Goal: Check status: Check status

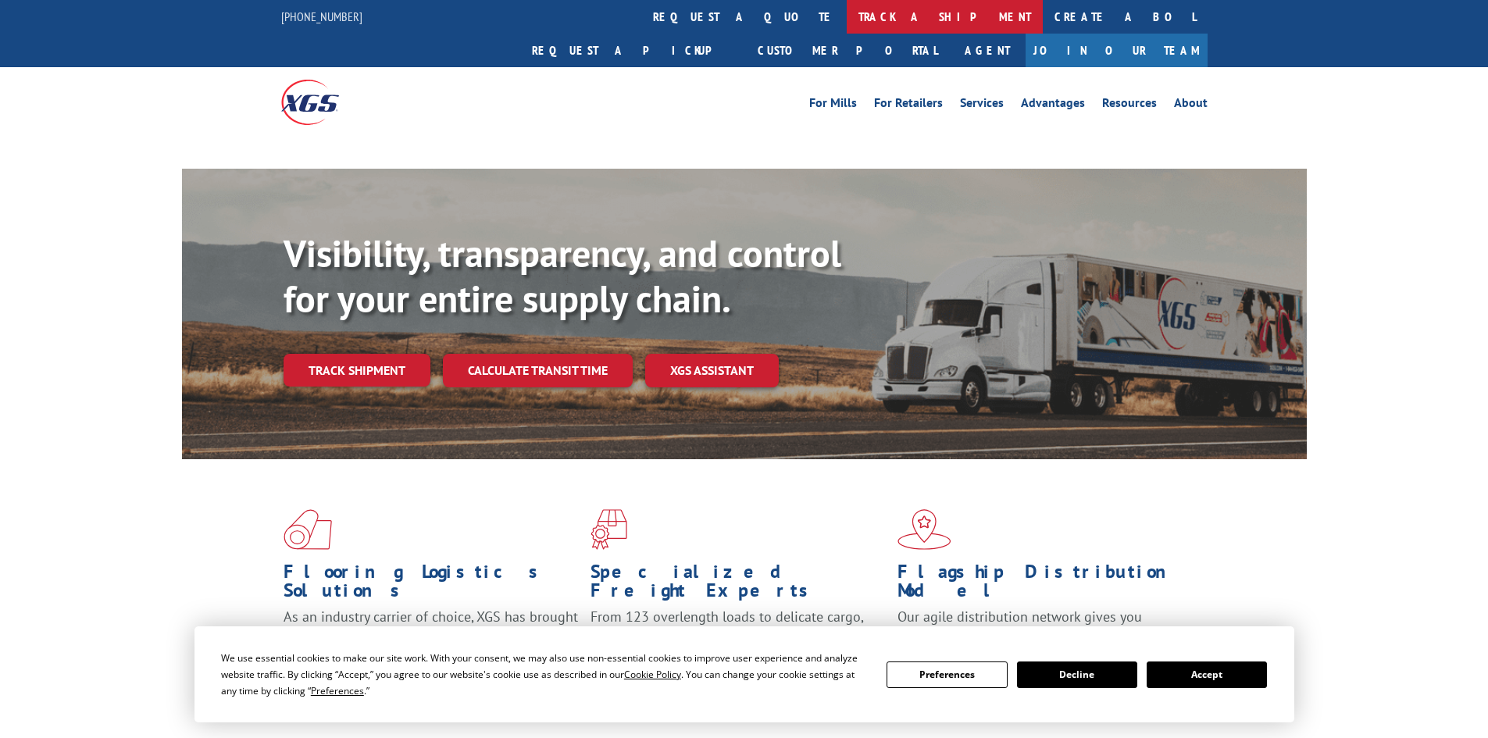
click at [847, 6] on link "track a shipment" at bounding box center [945, 17] width 196 height 34
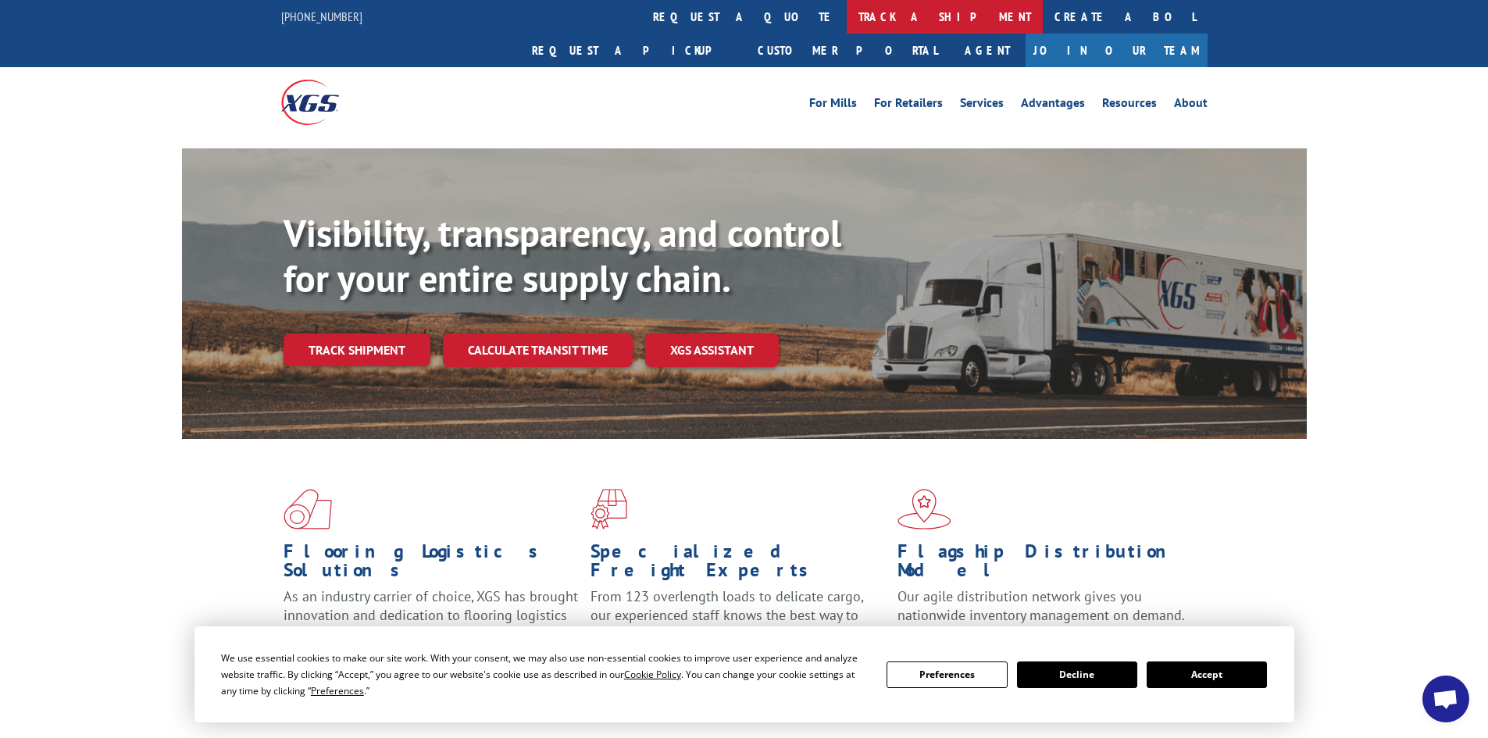
click at [847, 15] on link "track a shipment" at bounding box center [945, 17] width 196 height 34
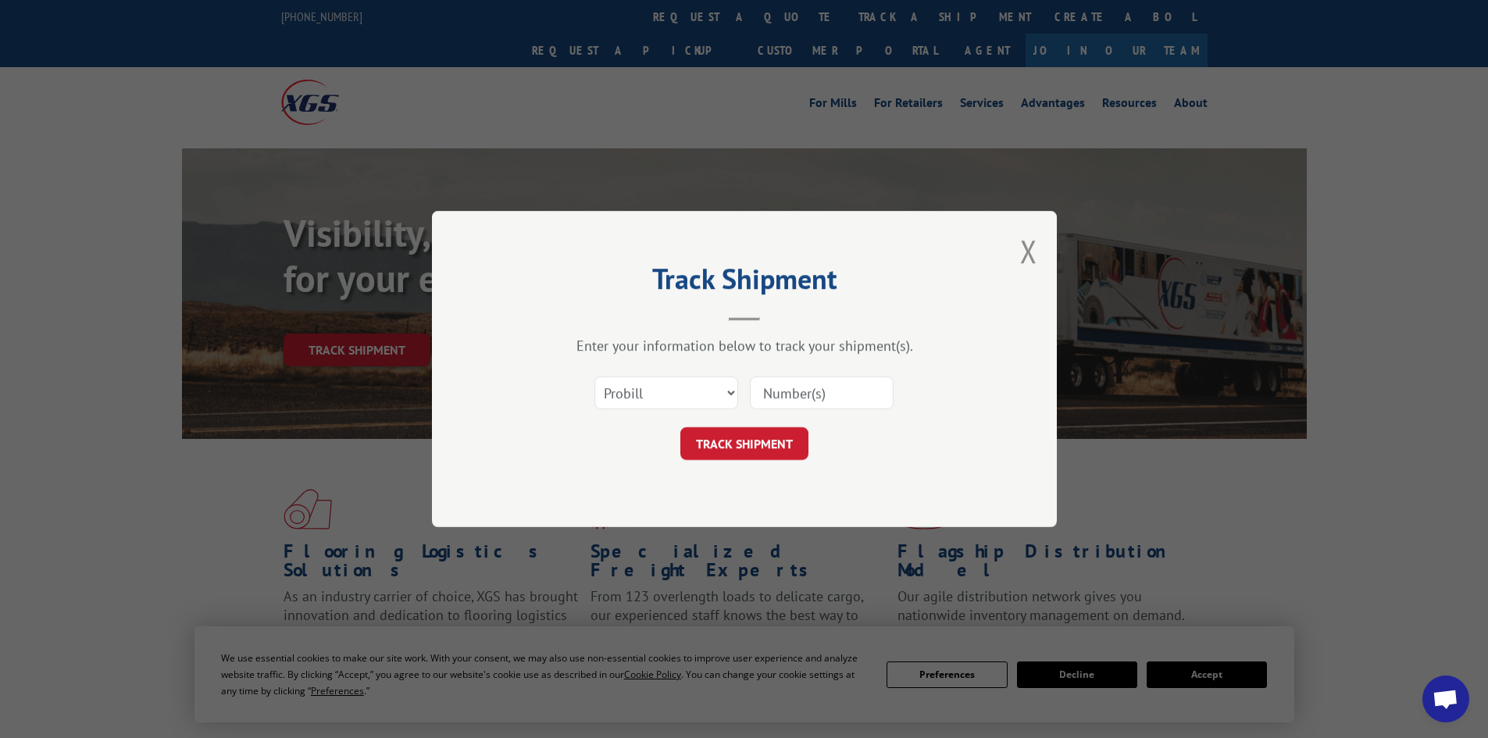
click at [779, 388] on input at bounding box center [822, 393] width 144 height 33
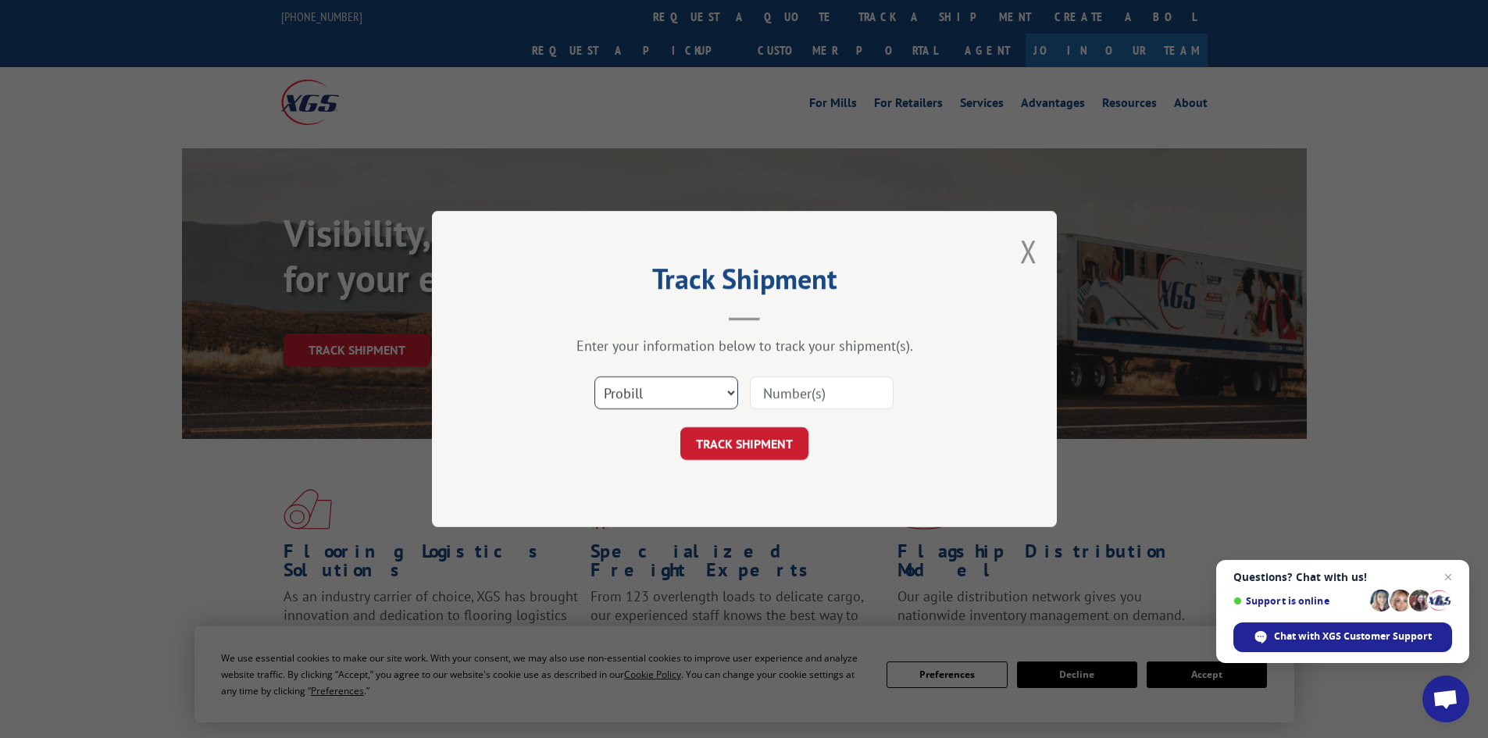
click at [721, 396] on select "Select category... Probill BOL PO" at bounding box center [667, 393] width 144 height 33
select select "bol"
click at [595, 377] on select "Select category... Probill BOL PO" at bounding box center [667, 393] width 144 height 33
click at [810, 396] on input at bounding box center [822, 393] width 144 height 33
paste input "17228196"
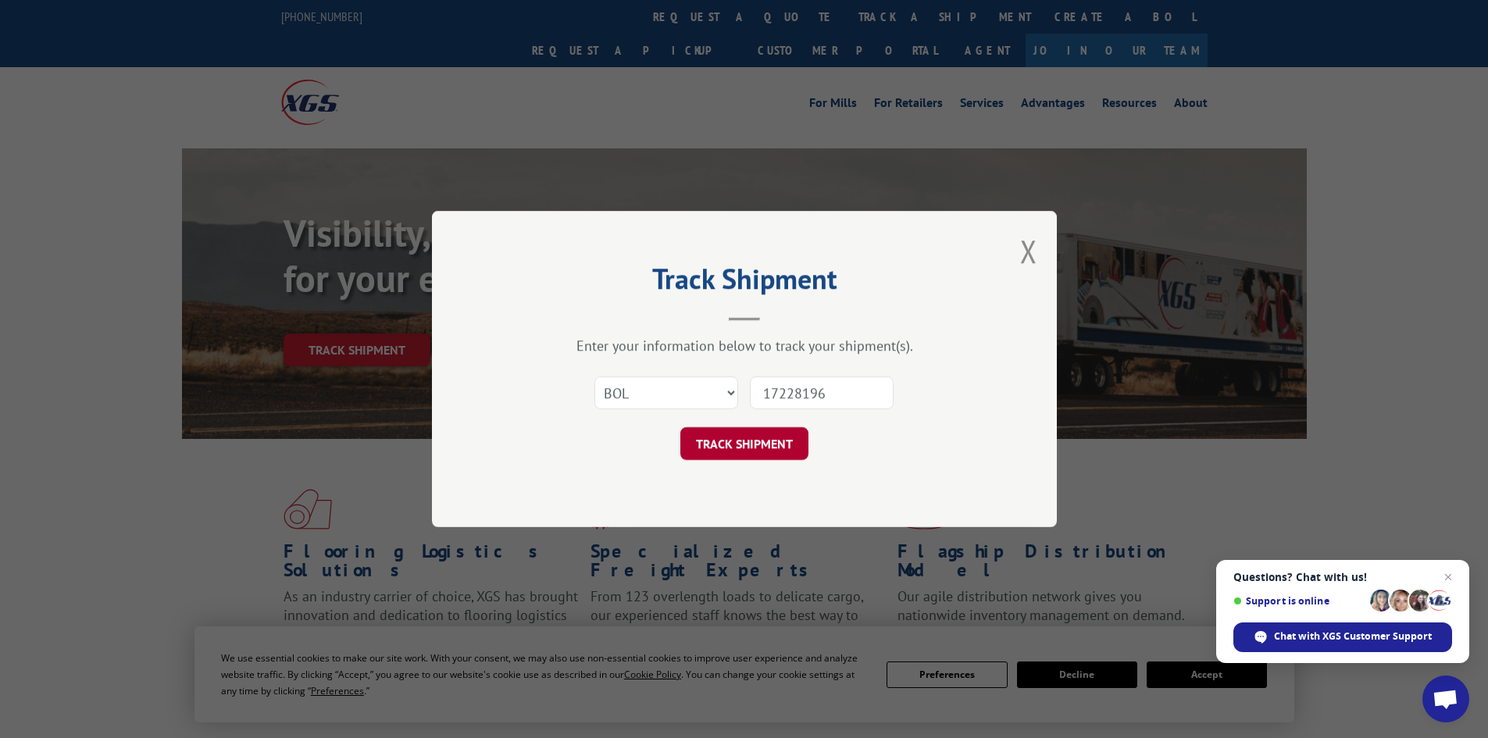
type input "17228196"
click at [763, 445] on button "TRACK SHIPMENT" at bounding box center [745, 443] width 128 height 33
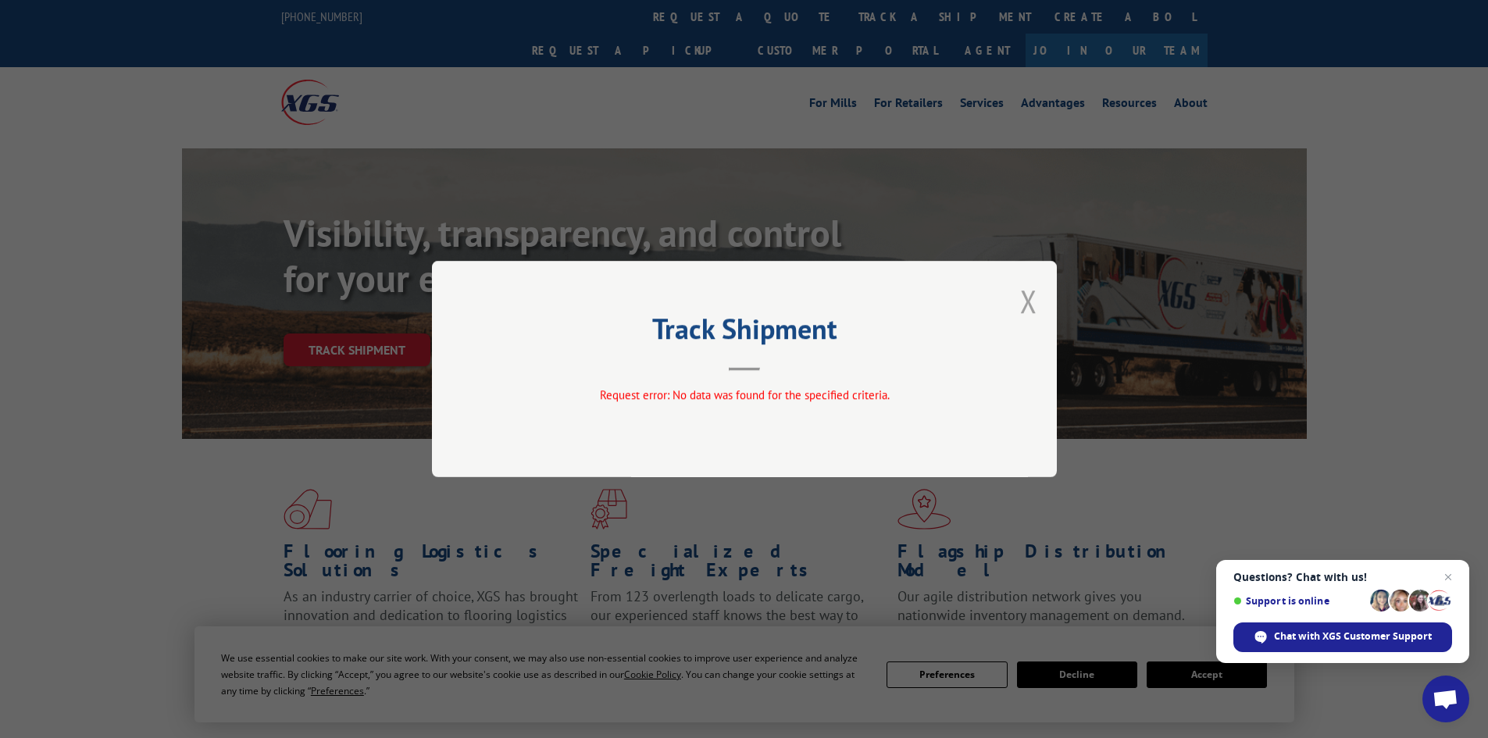
click at [1031, 311] on button "Close modal" at bounding box center [1028, 300] width 17 height 41
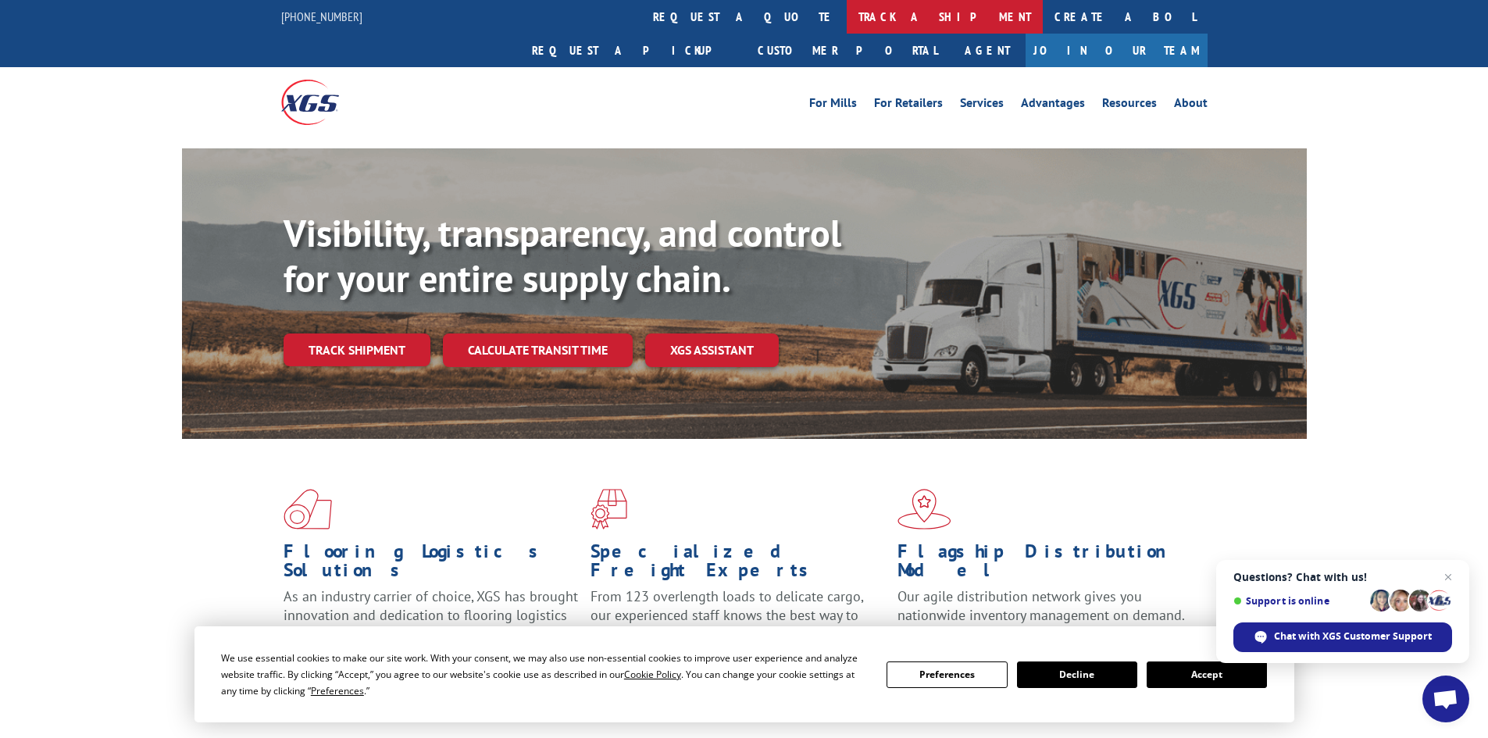
click at [847, 31] on link "track a shipment" at bounding box center [945, 17] width 196 height 34
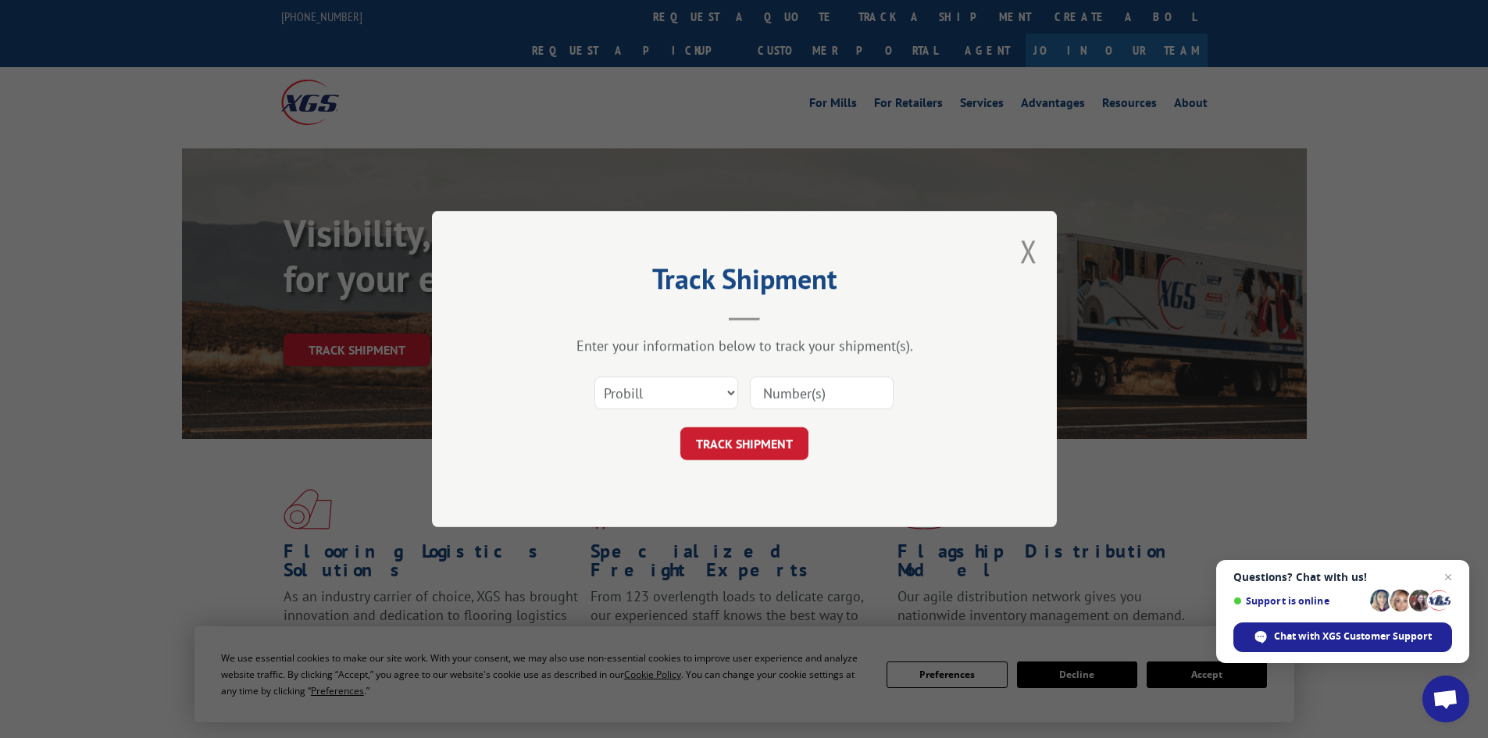
click at [796, 401] on input at bounding box center [822, 393] width 144 height 33
paste input "17228196"
type input "17228196"
click at [752, 438] on button "TRACK SHIPMENT" at bounding box center [745, 443] width 128 height 33
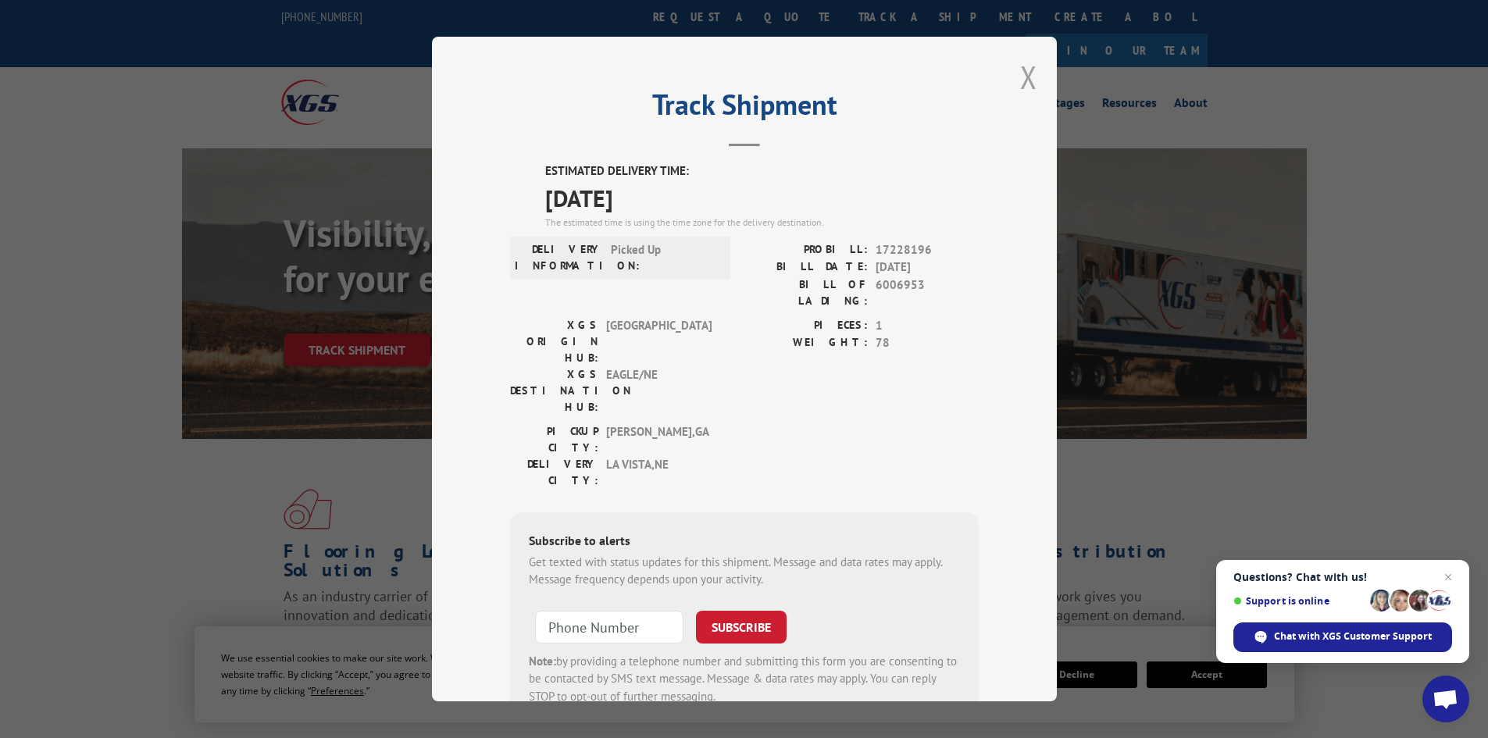
click at [1025, 77] on button "Close modal" at bounding box center [1028, 76] width 17 height 41
